Goal: Information Seeking & Learning: Understand process/instructions

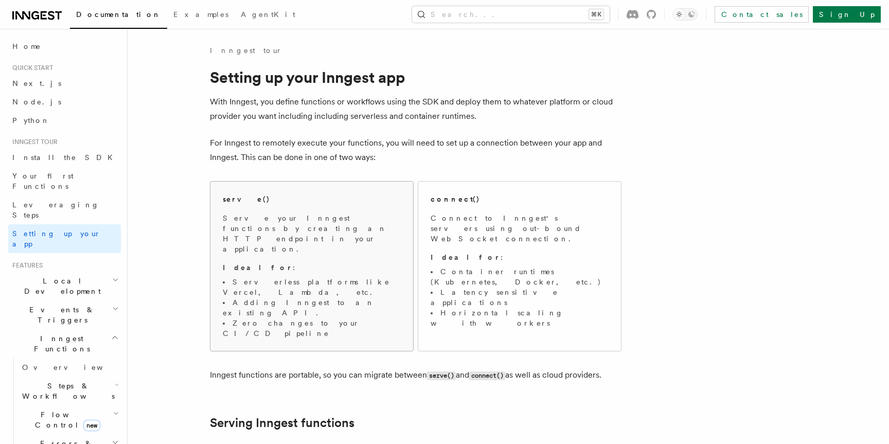
click at [370, 277] on li "Serverless platforms like Vercel, Lambda, etc." at bounding box center [312, 287] width 178 height 21
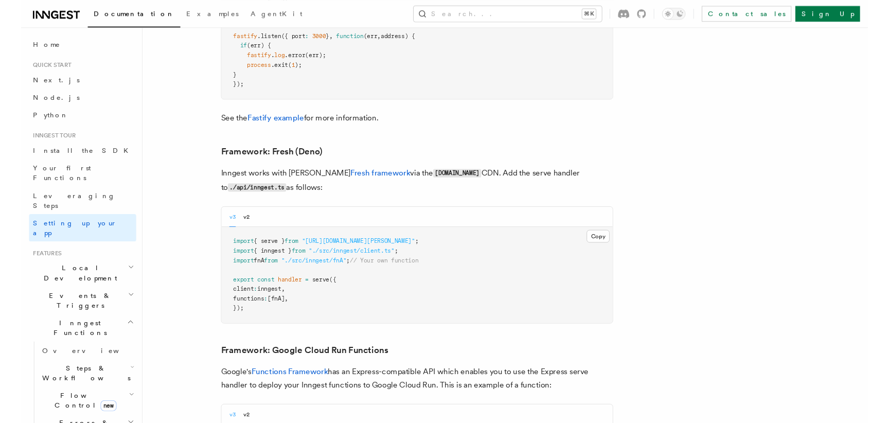
scroll to position [3918, 0]
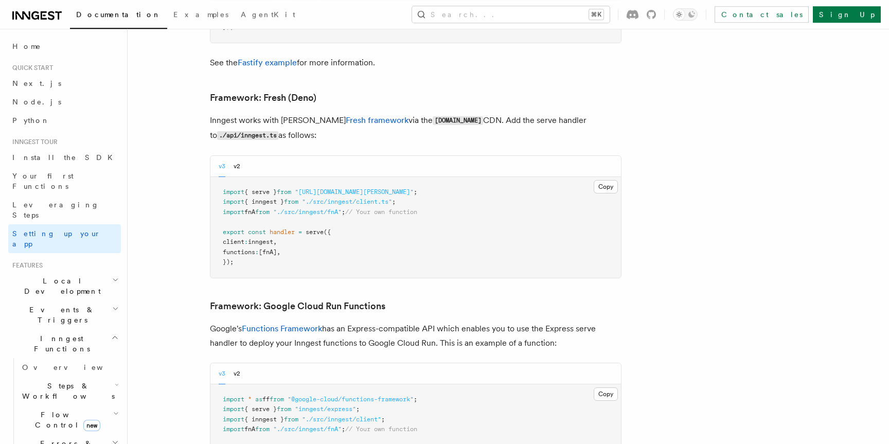
click at [361, 322] on p "Google's Functions Framework has an Express-compatible API which enables you to…" at bounding box center [416, 336] width 412 height 29
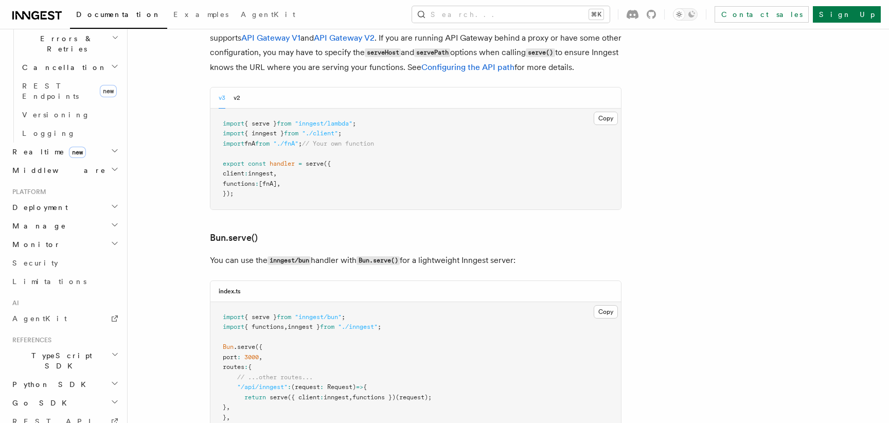
scroll to position [421, 0]
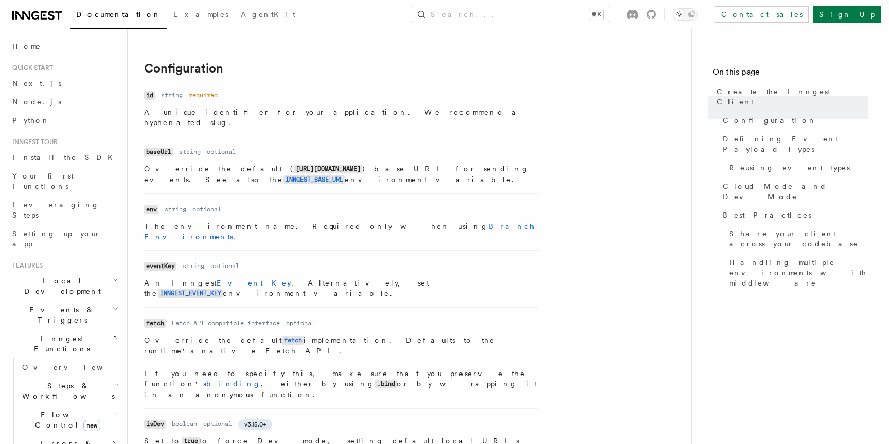
scroll to position [190, 0]
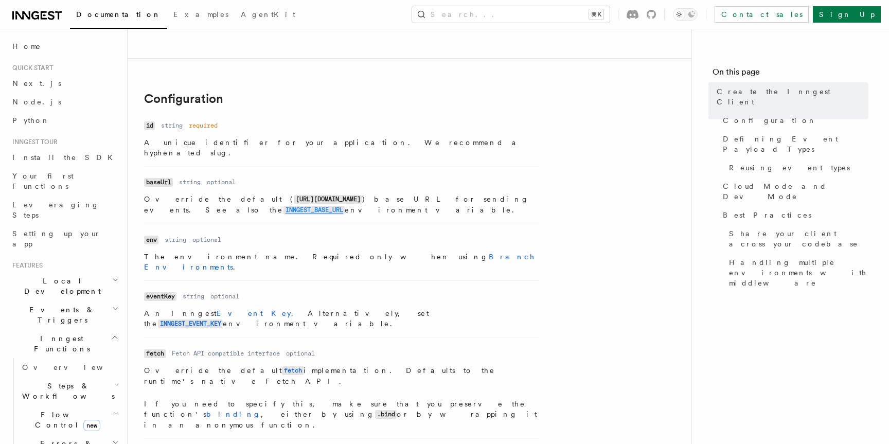
click at [345, 206] on code "INNGEST_BASE_URL" at bounding box center [314, 210] width 61 height 9
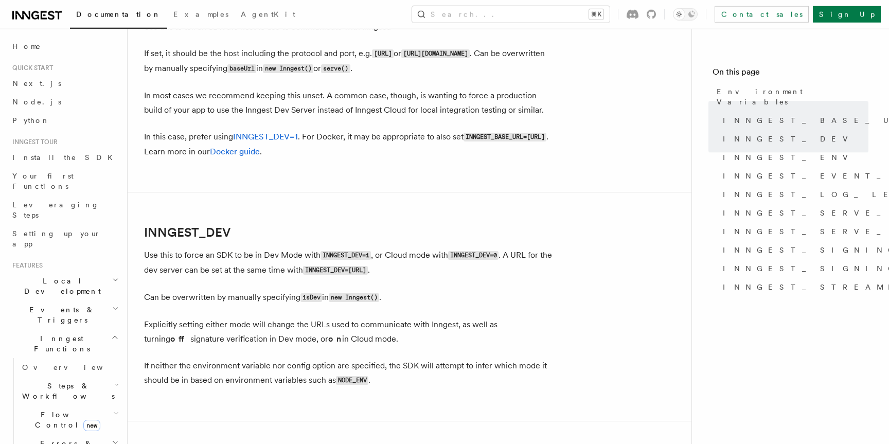
scroll to position [564, 0]
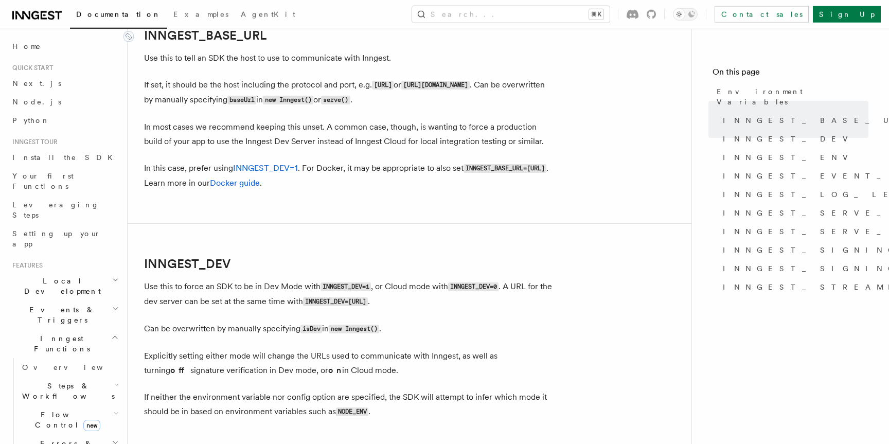
click at [205, 38] on link "INNGEST_BASE_URL" at bounding box center [205, 35] width 122 height 14
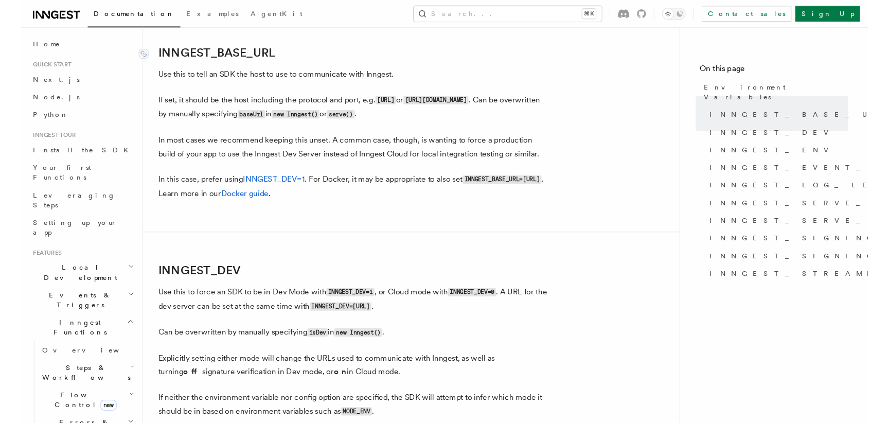
scroll to position [544, 0]
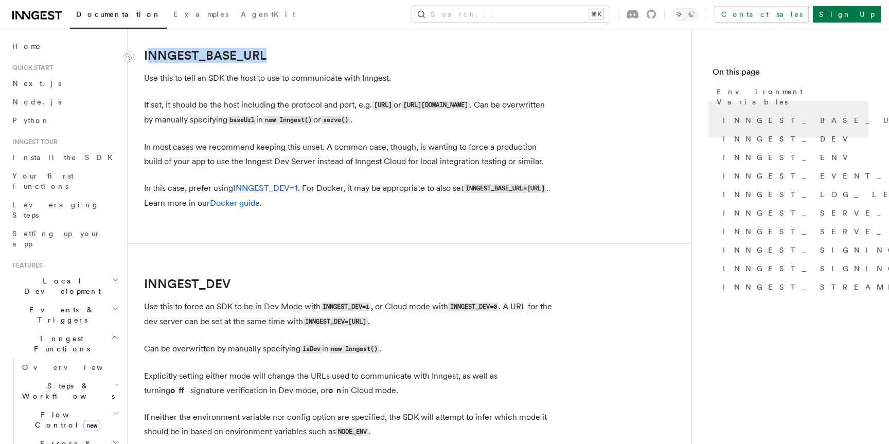
drag, startPoint x: 278, startPoint y: 56, endPoint x: 147, endPoint y: 55, distance: 131.8
click at [147, 55] on h2 "INNGEST_BASE_URL" at bounding box center [350, 55] width 412 height 14
copy link "INNGEST_BASE_URL"
drag, startPoint x: 282, startPoint y: 54, endPoint x: 146, endPoint y: 55, distance: 135.9
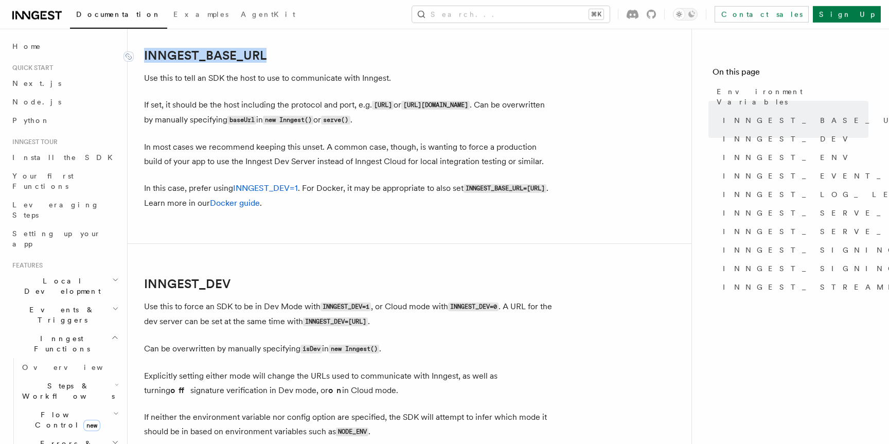
click at [146, 55] on h2 "INNGEST_BASE_URL" at bounding box center [350, 55] width 412 height 14
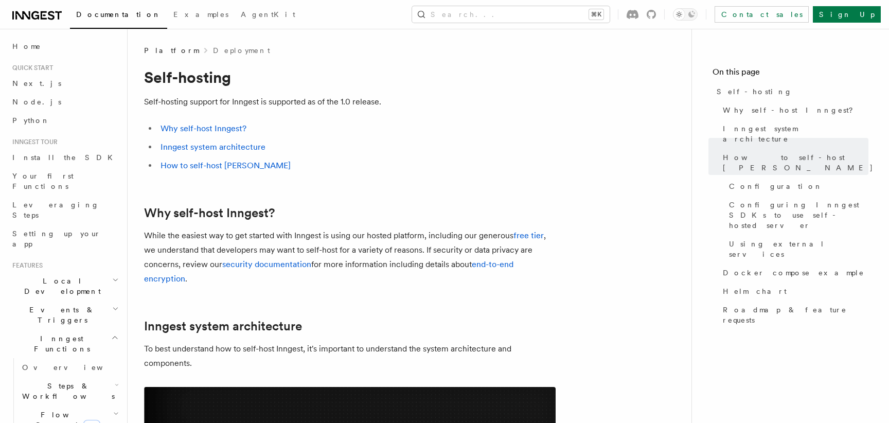
scroll to position [1112, 0]
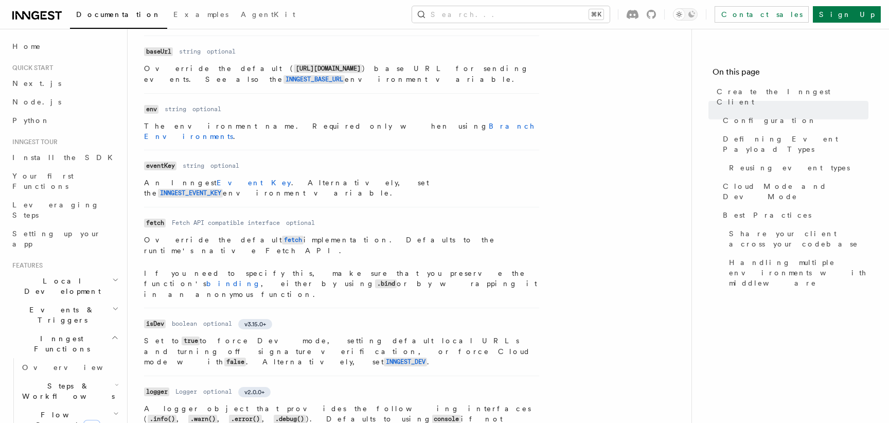
scroll to position [270, 0]
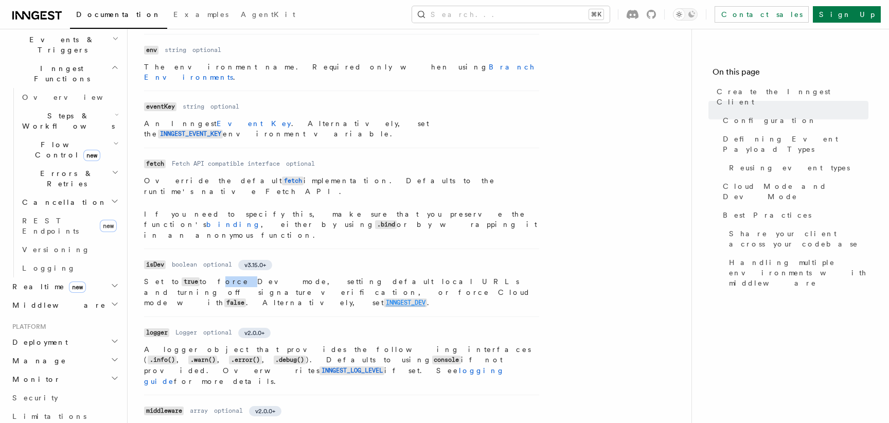
click at [384, 299] on code "INNGEST_DEV" at bounding box center [405, 303] width 43 height 9
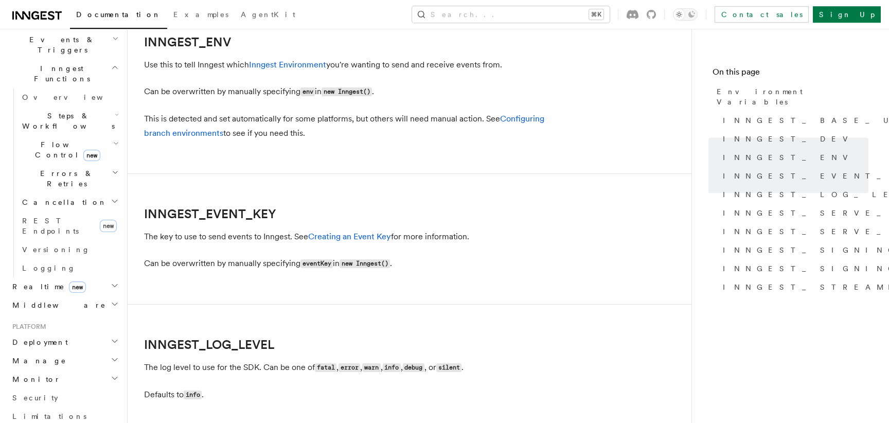
scroll to position [1027, 0]
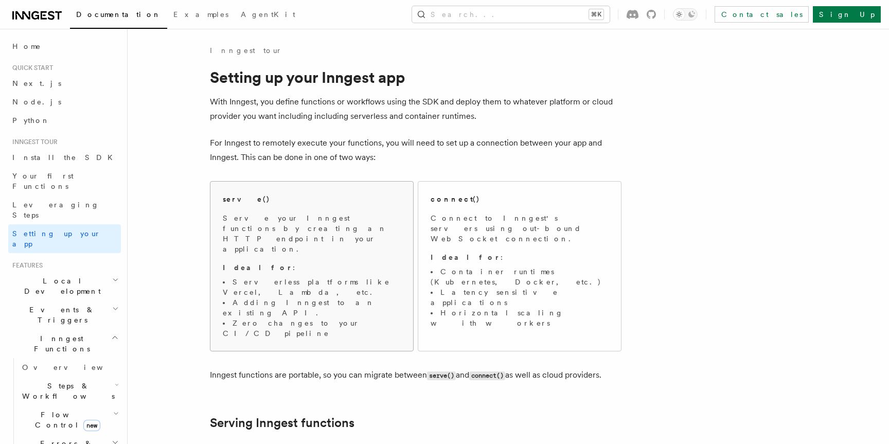
click at [361, 277] on li "Serverless platforms like Vercel, Lambda, etc." at bounding box center [312, 287] width 178 height 21
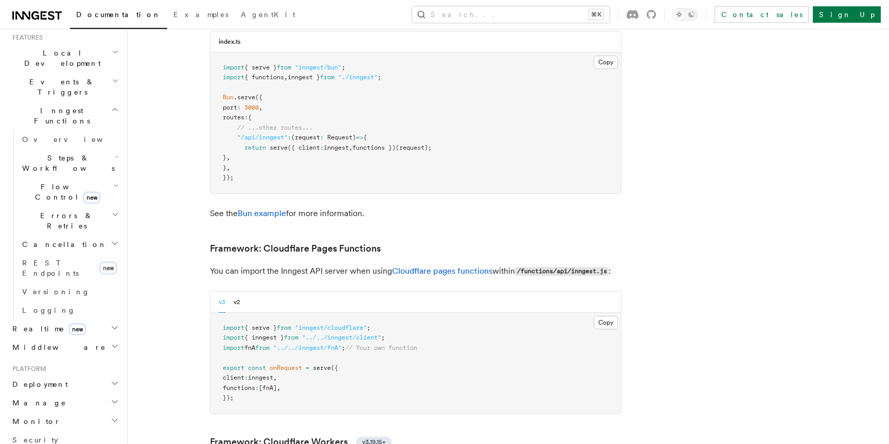
scroll to position [268, 0]
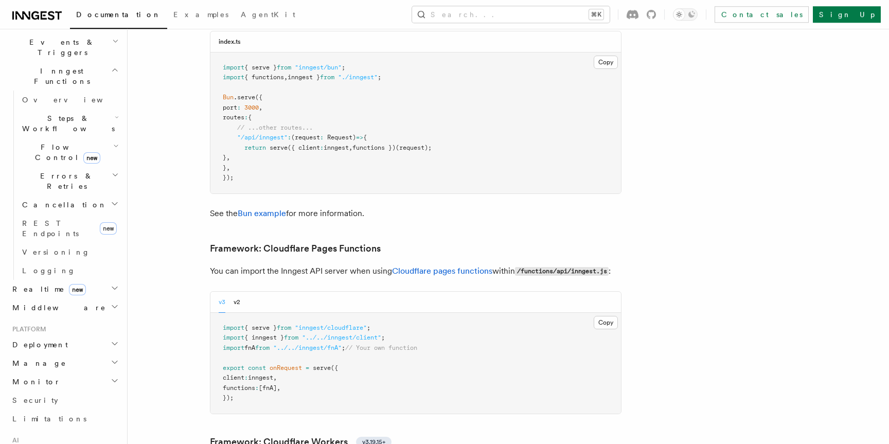
click at [84, 336] on h2 "Deployment" at bounding box center [64, 345] width 113 height 19
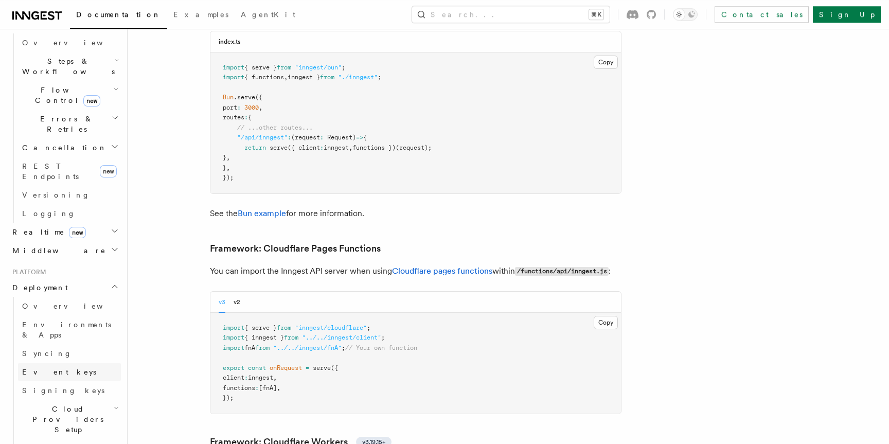
scroll to position [331, 0]
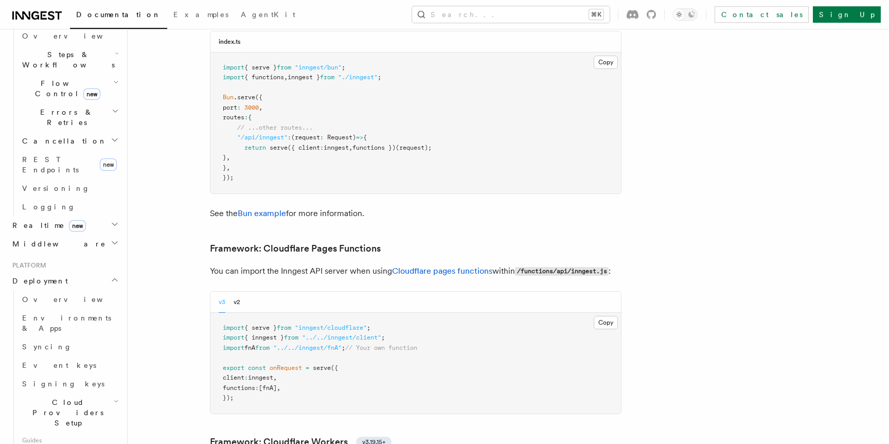
click at [65, 397] on span "Cloud Providers Setup" at bounding box center [66, 412] width 96 height 31
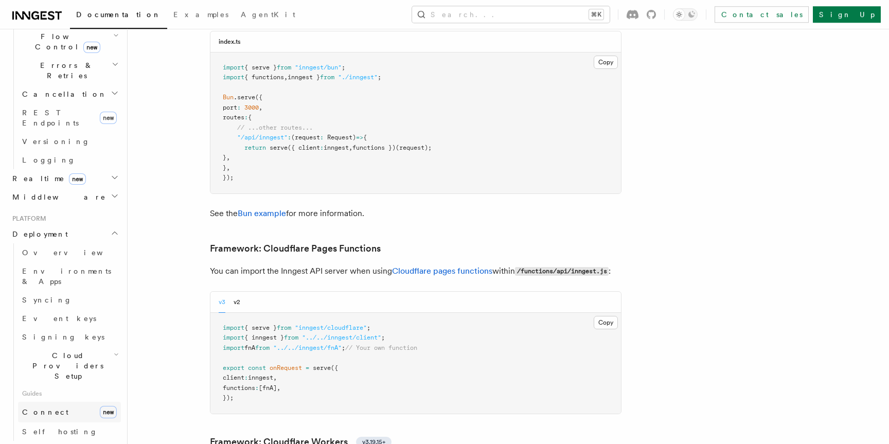
scroll to position [392, 0]
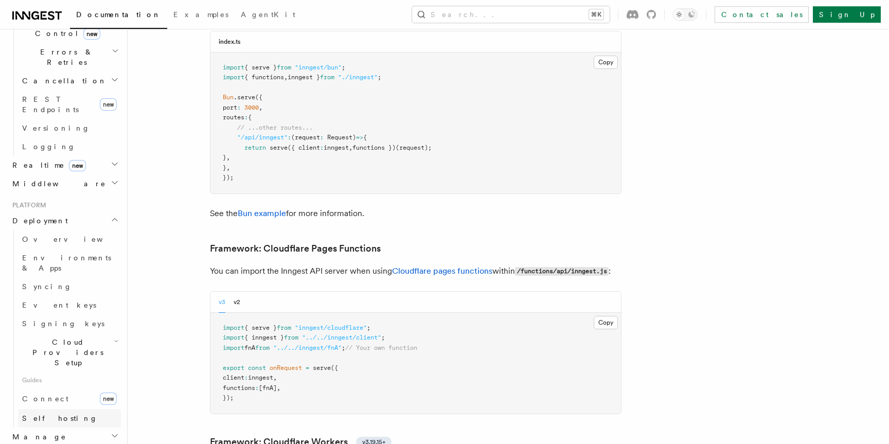
click at [64, 409] on link "Self hosting" at bounding box center [69, 418] width 103 height 19
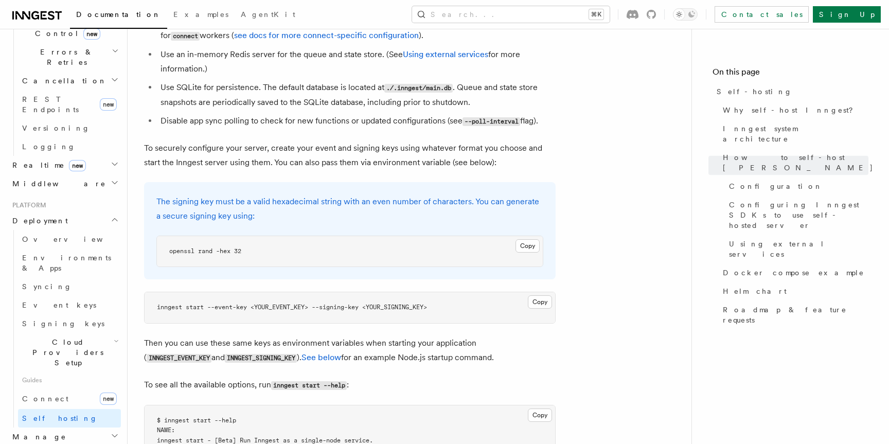
scroll to position [1442, 0]
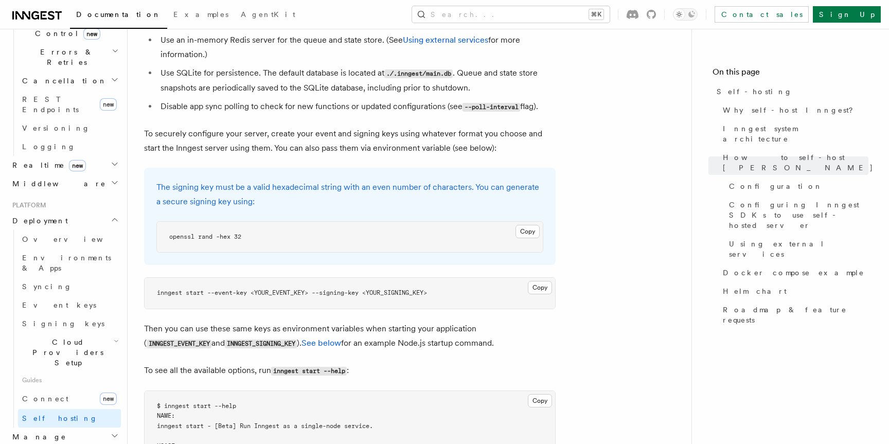
click at [231, 233] on span "openssl rand -hex 32" at bounding box center [205, 236] width 72 height 7
copy span "openssl rand -hex 32"
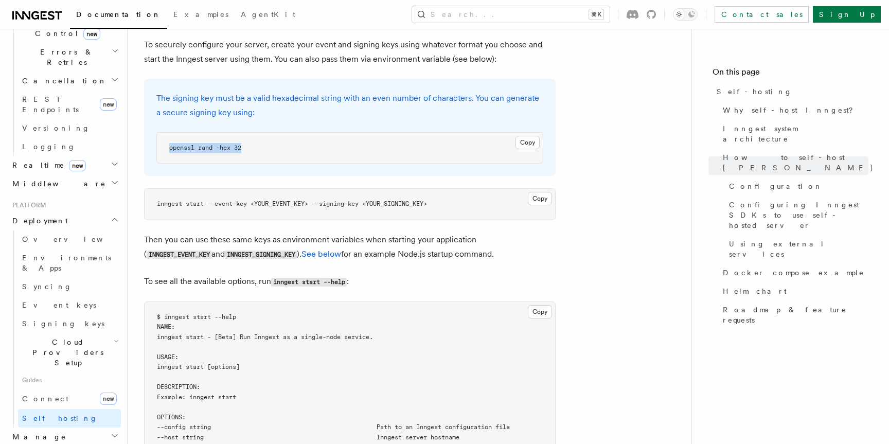
scroll to position [1565, 0]
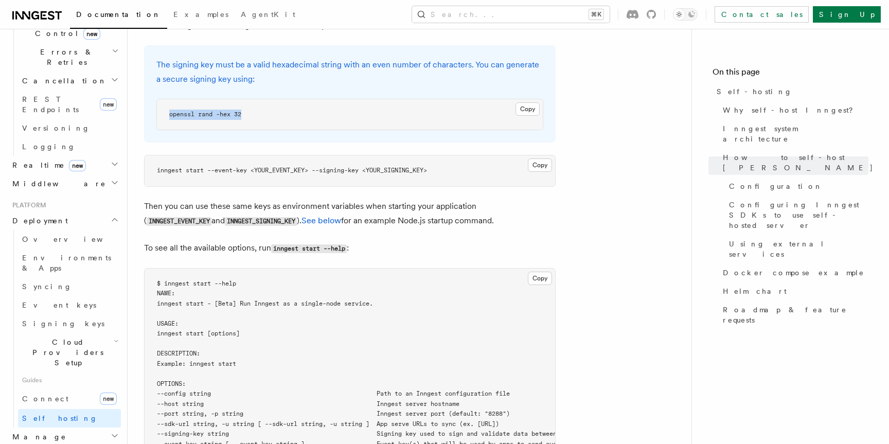
click at [231, 111] on span "openssl rand -hex 32" at bounding box center [205, 114] width 72 height 7
copy span "openssl rand -hex 32"
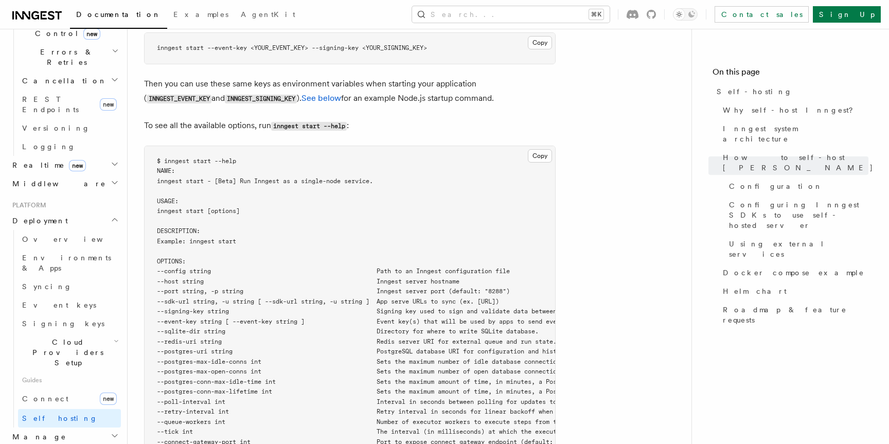
scroll to position [1575, 0]
